Goal: Check status: Check status

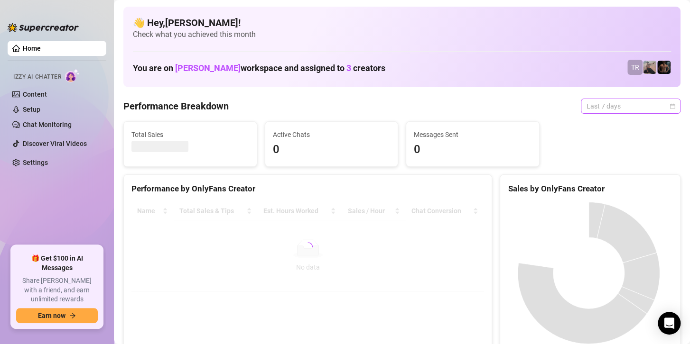
click at [599, 105] on span "Last 7 days" at bounding box center [630, 106] width 88 height 14
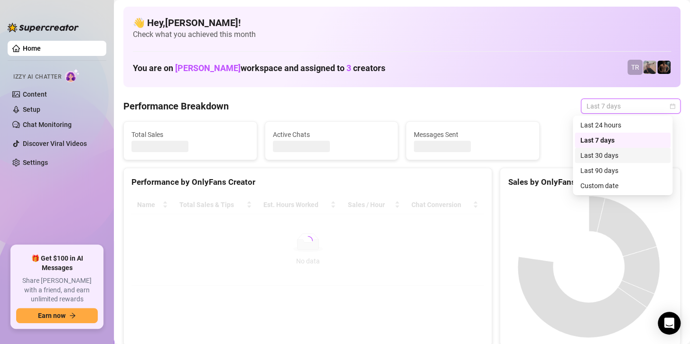
click at [593, 187] on div "Custom date" at bounding box center [622, 186] width 84 height 10
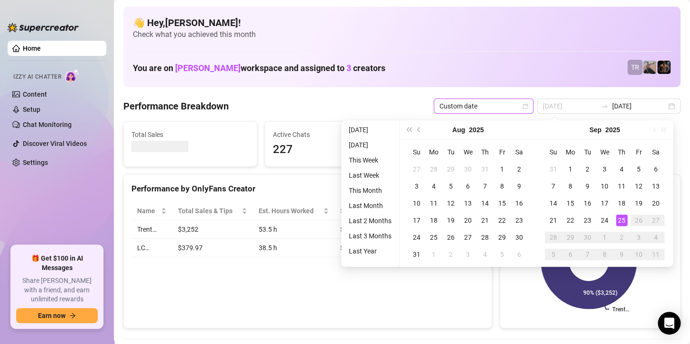
click at [621, 221] on div "25" at bounding box center [621, 220] width 11 height 11
type input "2025-09-25"
click at [621, 221] on div "25" at bounding box center [621, 220] width 11 height 11
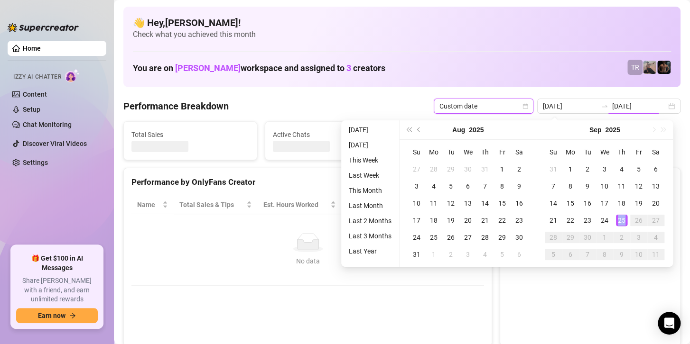
type input "2025-09-25"
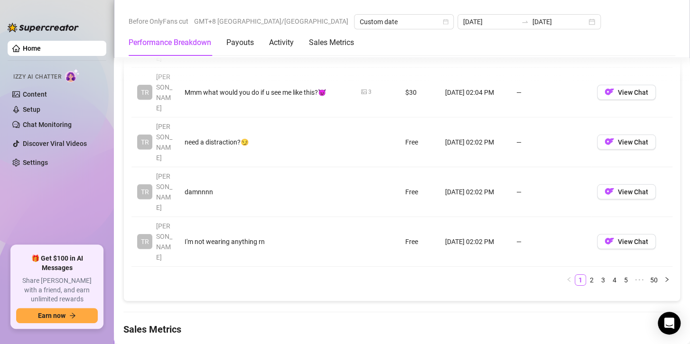
scroll to position [1186, 0]
